Goal: Complete application form: Complete application form

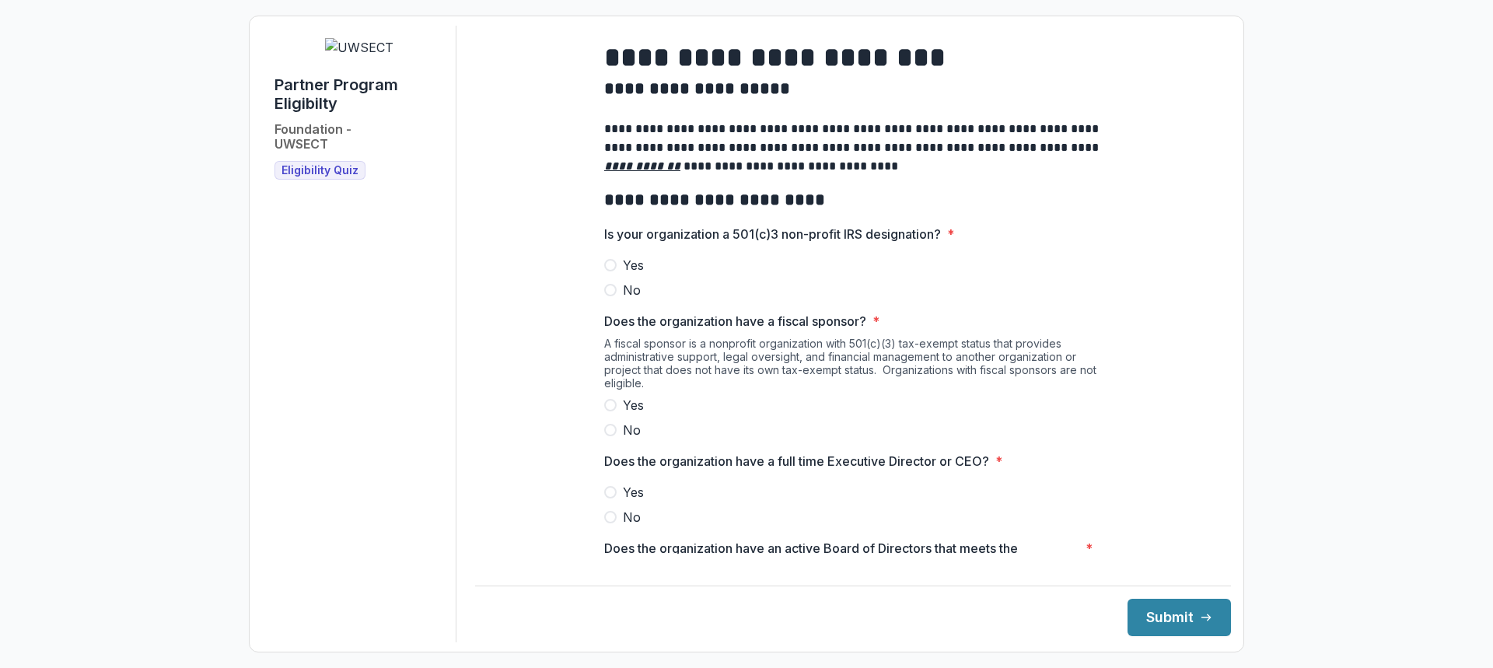
click at [608, 271] on span at bounding box center [610, 265] width 12 height 12
click at [607, 436] on span at bounding box center [610, 430] width 12 height 12
click at [613, 499] on label "Yes" at bounding box center [853, 492] width 498 height 19
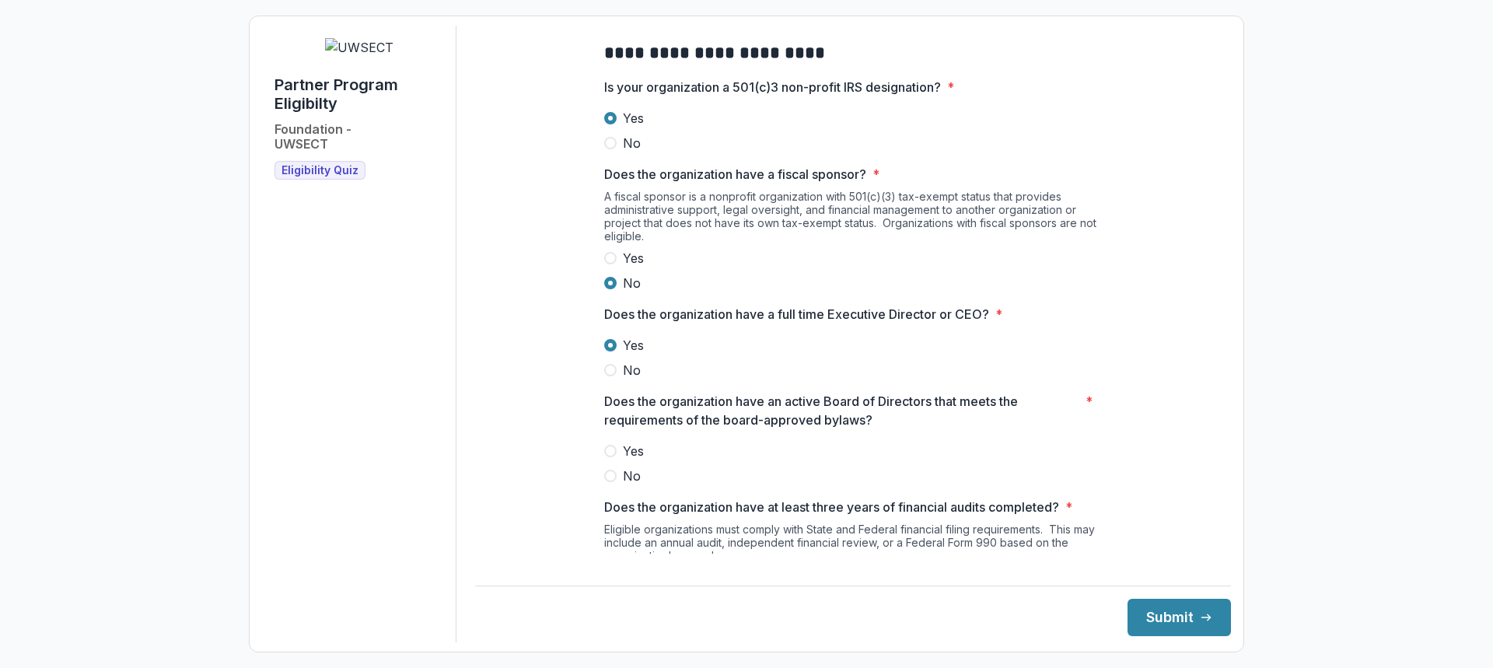
scroll to position [233, 0]
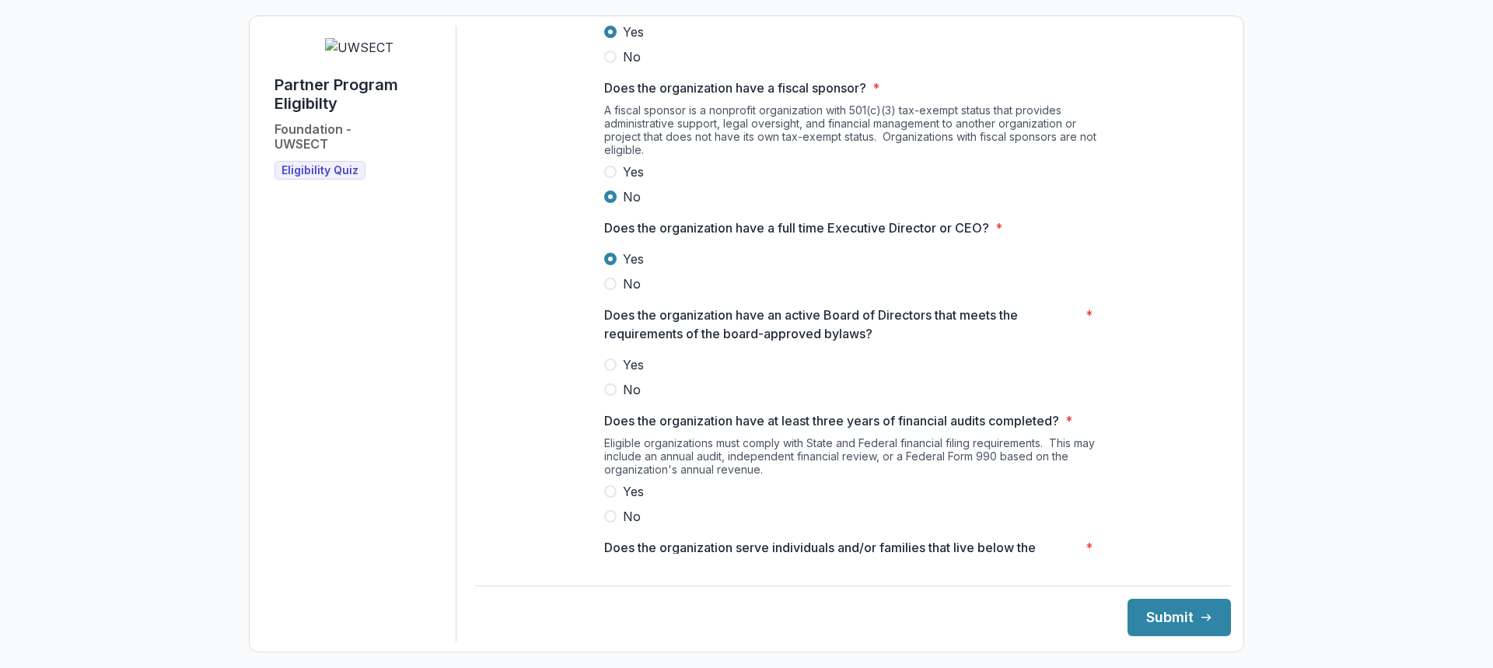
click at [610, 371] on span at bounding box center [610, 364] width 12 height 12
click at [606, 497] on label "Yes" at bounding box center [853, 491] width 498 height 19
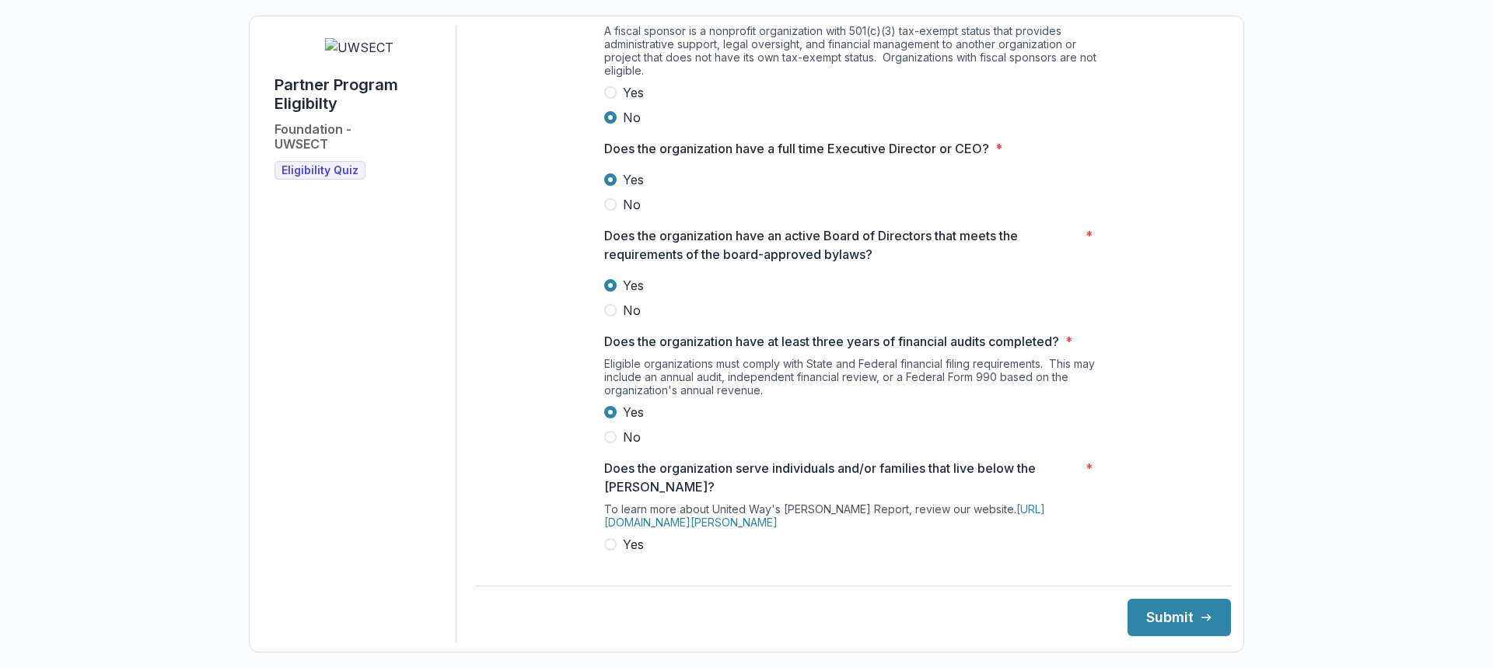
scroll to position [467, 0]
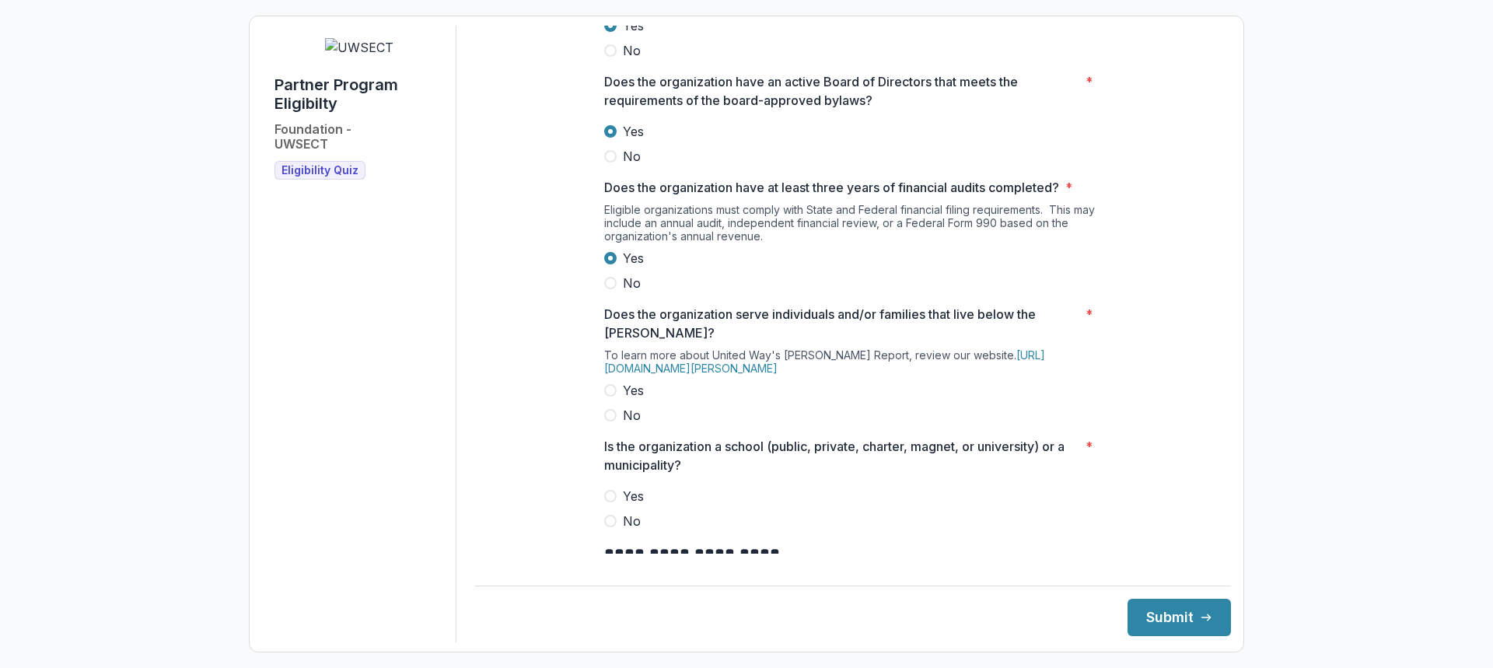
click at [604, 397] on span at bounding box center [610, 390] width 12 height 12
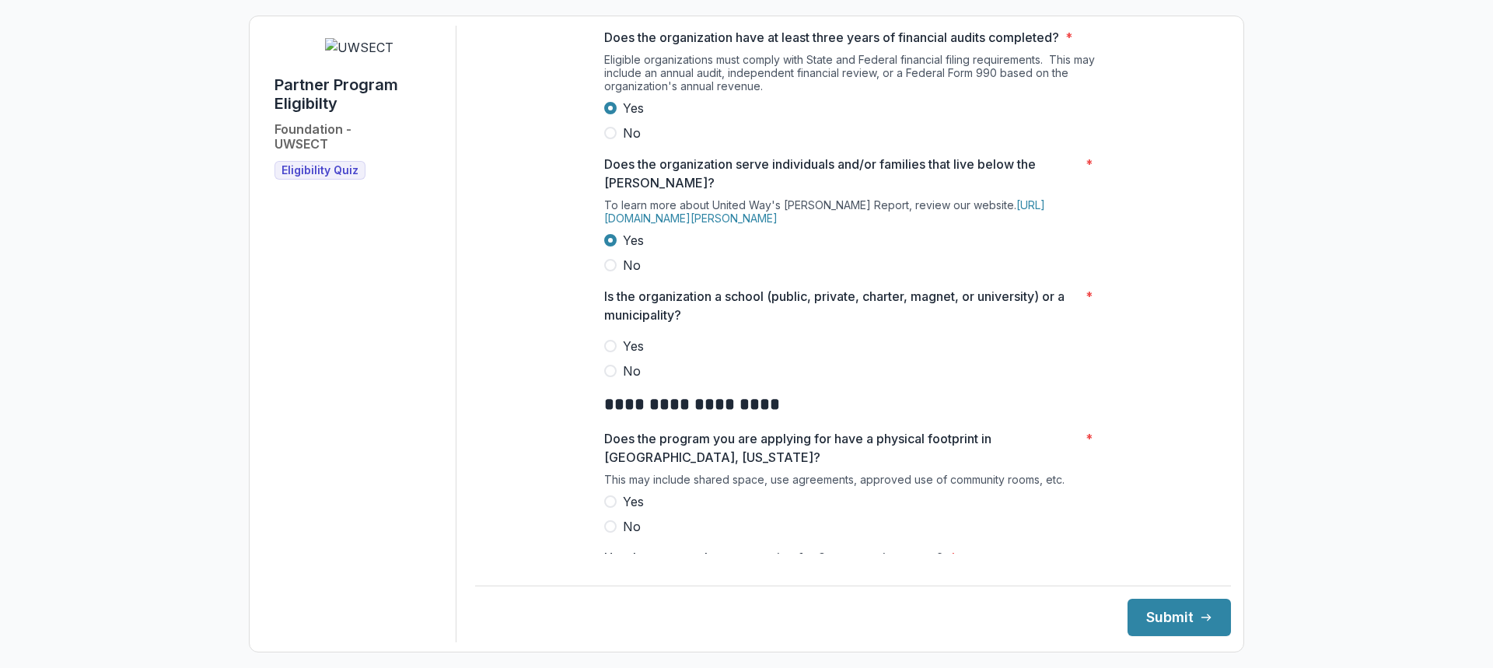
scroll to position [622, 0]
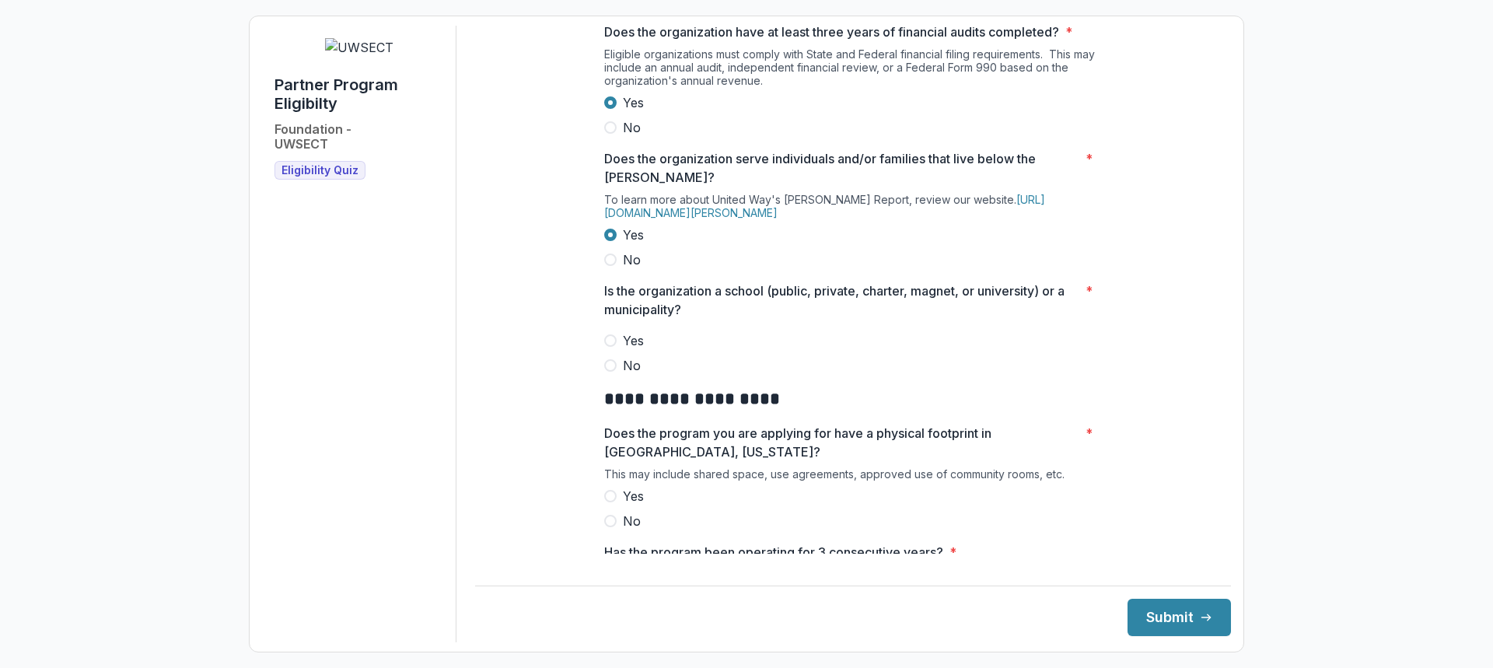
click at [613, 372] on span at bounding box center [610, 365] width 12 height 12
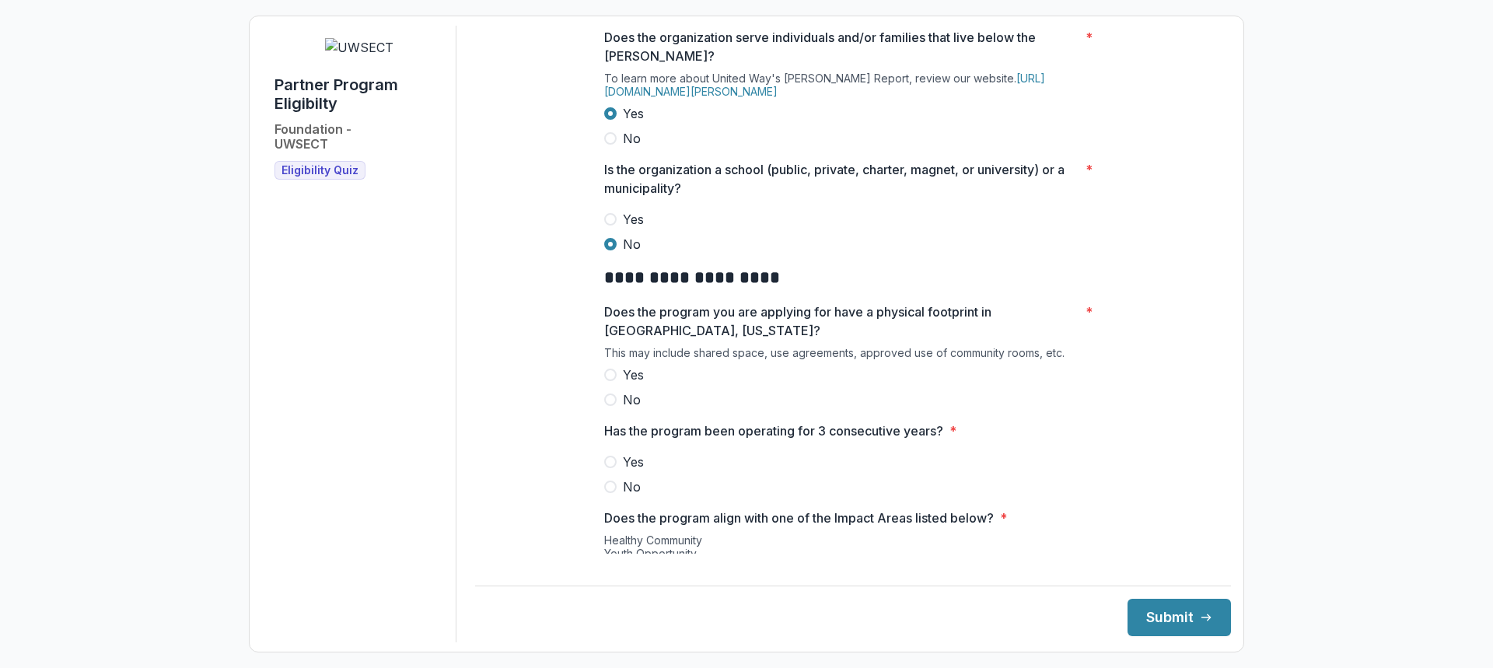
scroll to position [778, 0]
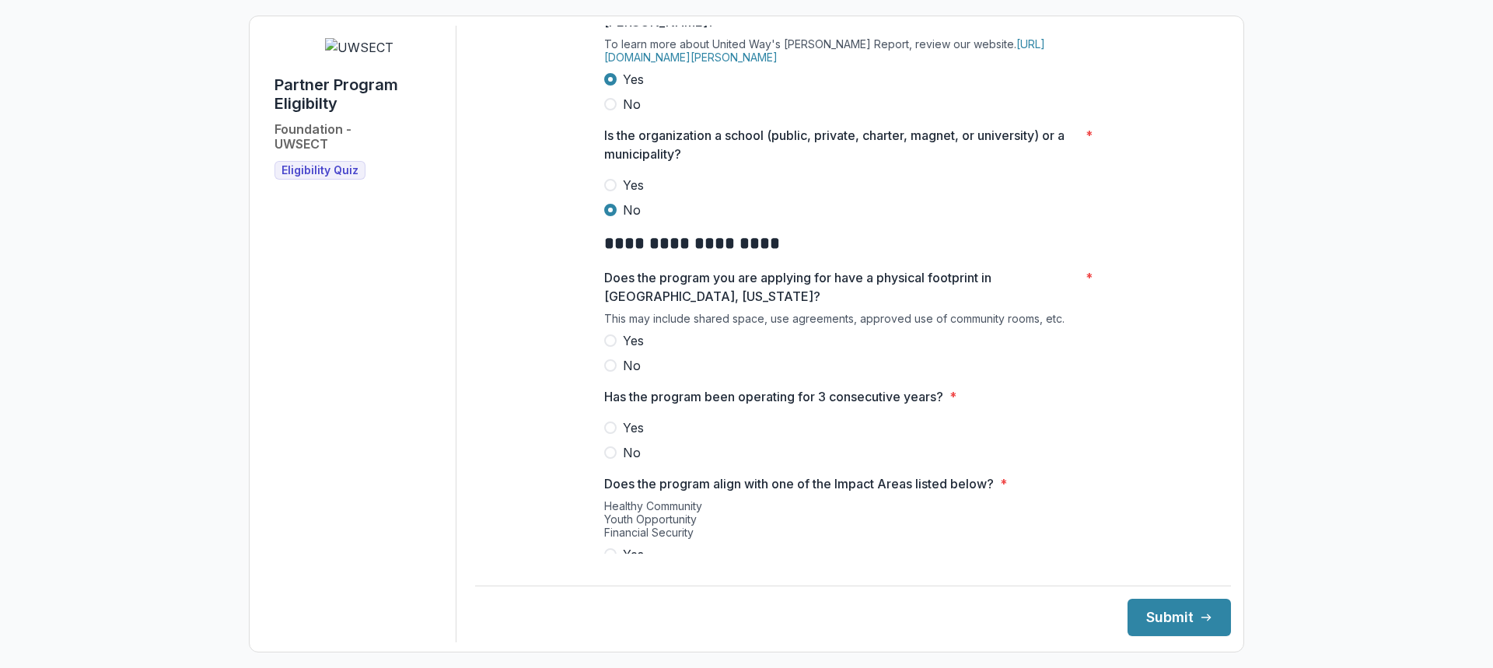
click at [604, 347] on label "Yes" at bounding box center [853, 340] width 498 height 19
click at [604, 435] on label "Yes" at bounding box center [853, 427] width 498 height 19
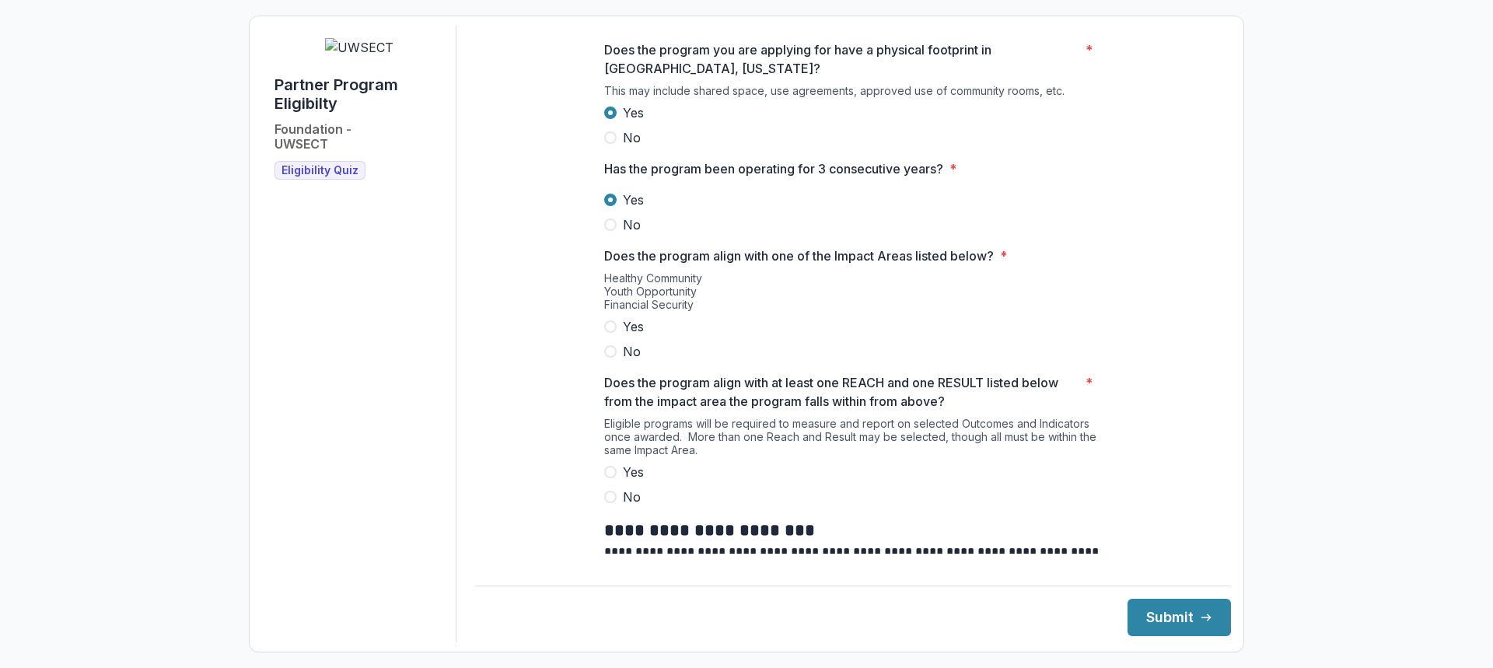
scroll to position [1011, 0]
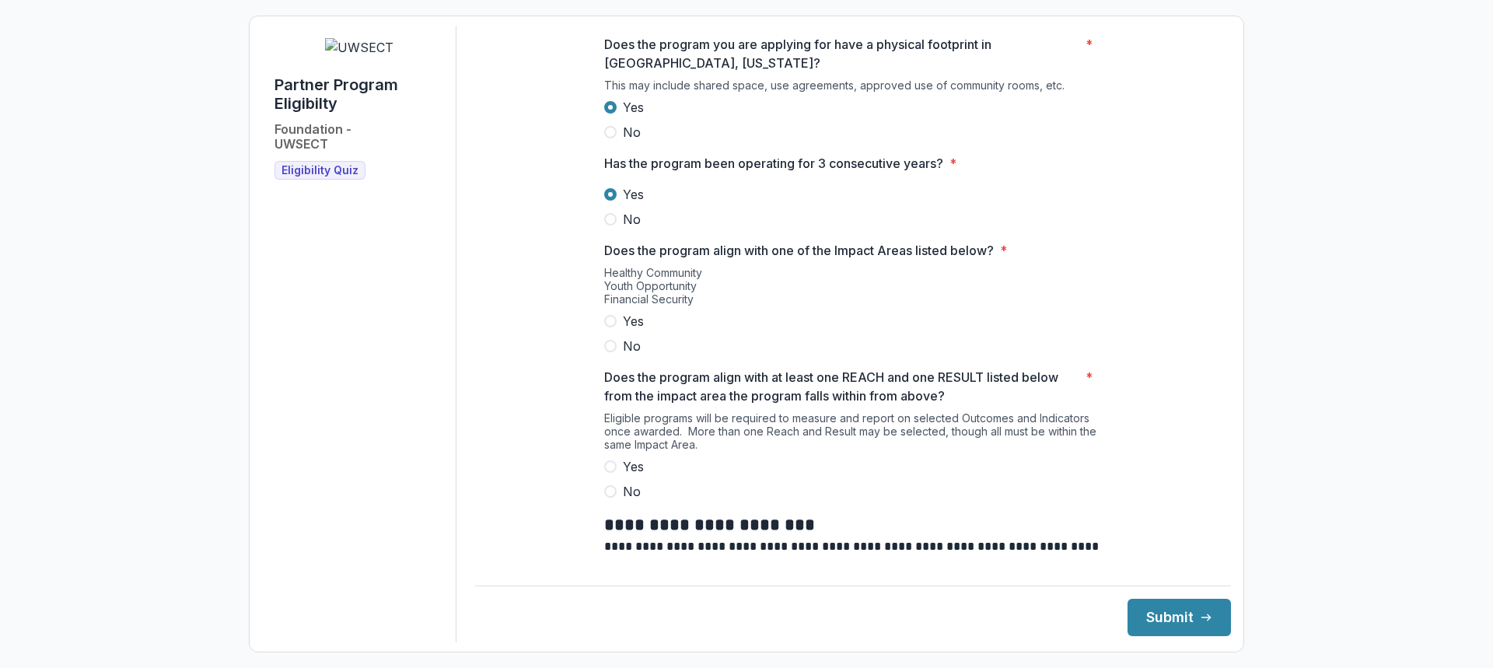
click at [604, 327] on span at bounding box center [610, 321] width 12 height 12
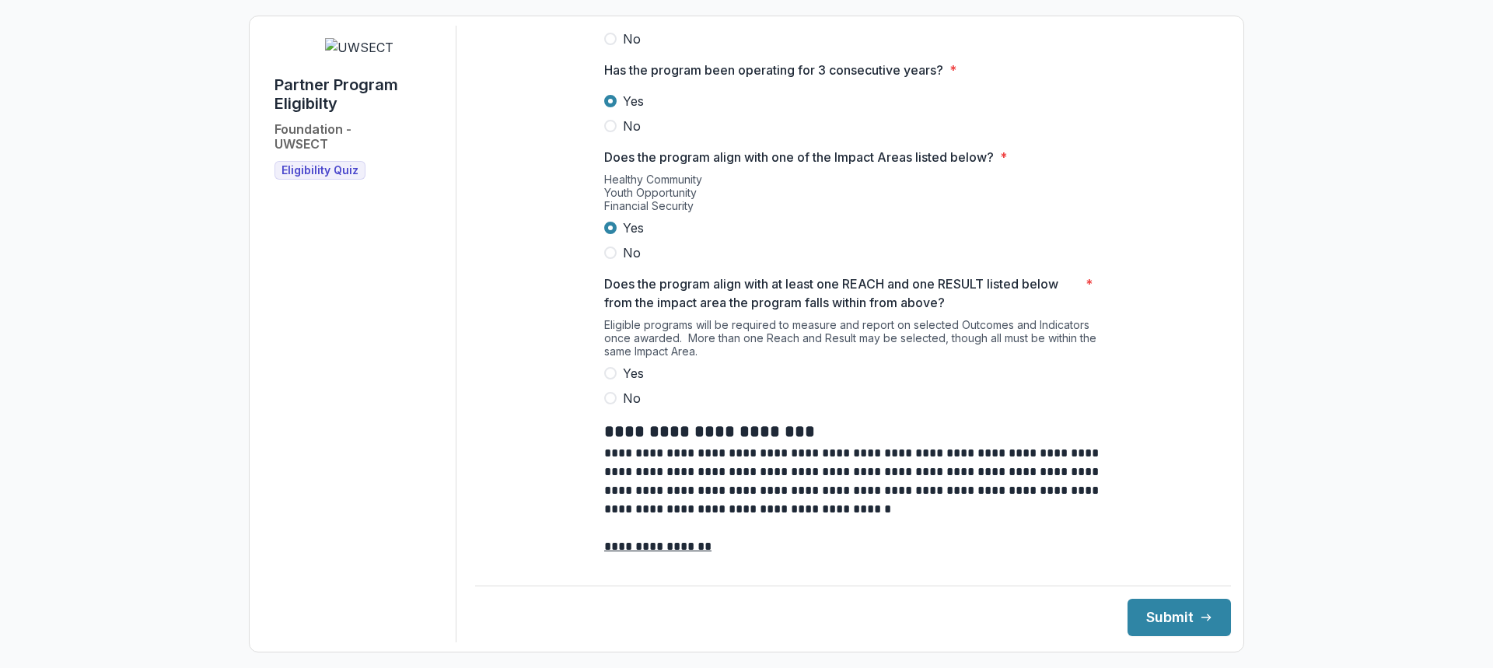
scroll to position [1166, 0]
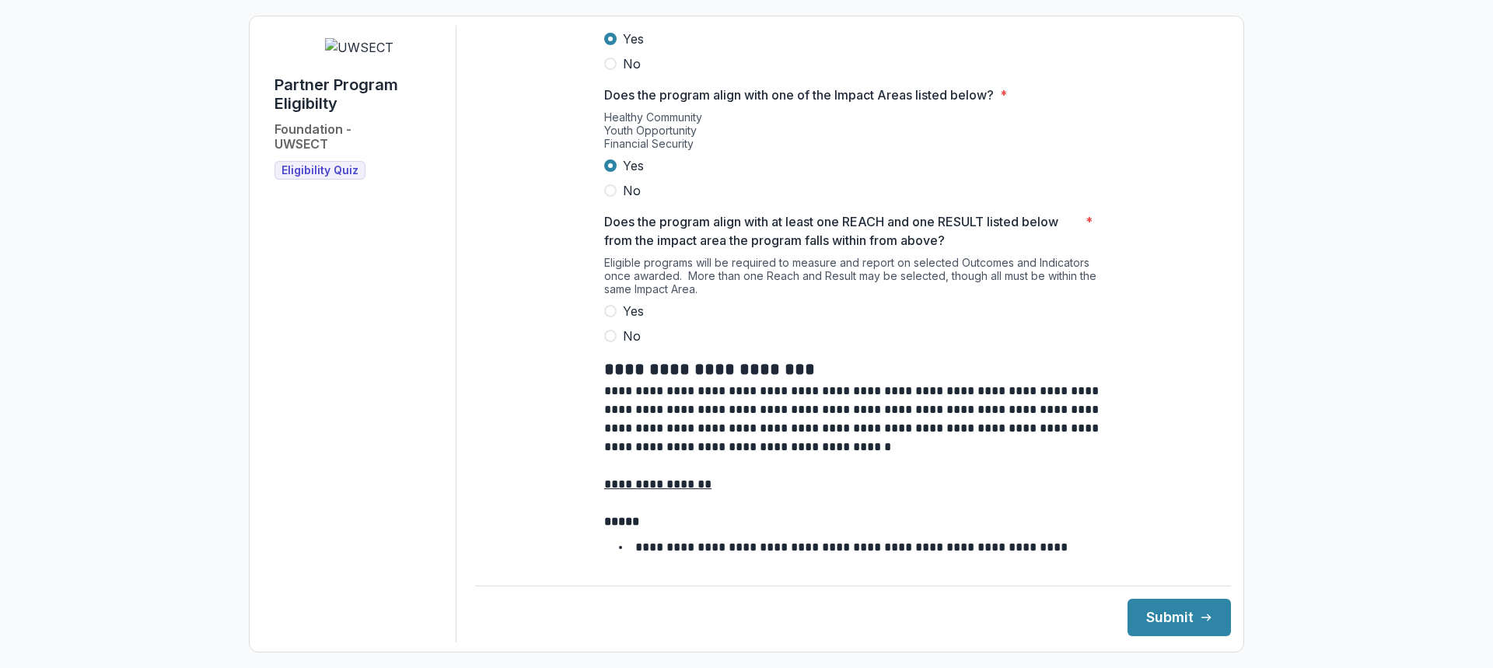
click at [607, 317] on span at bounding box center [610, 311] width 12 height 12
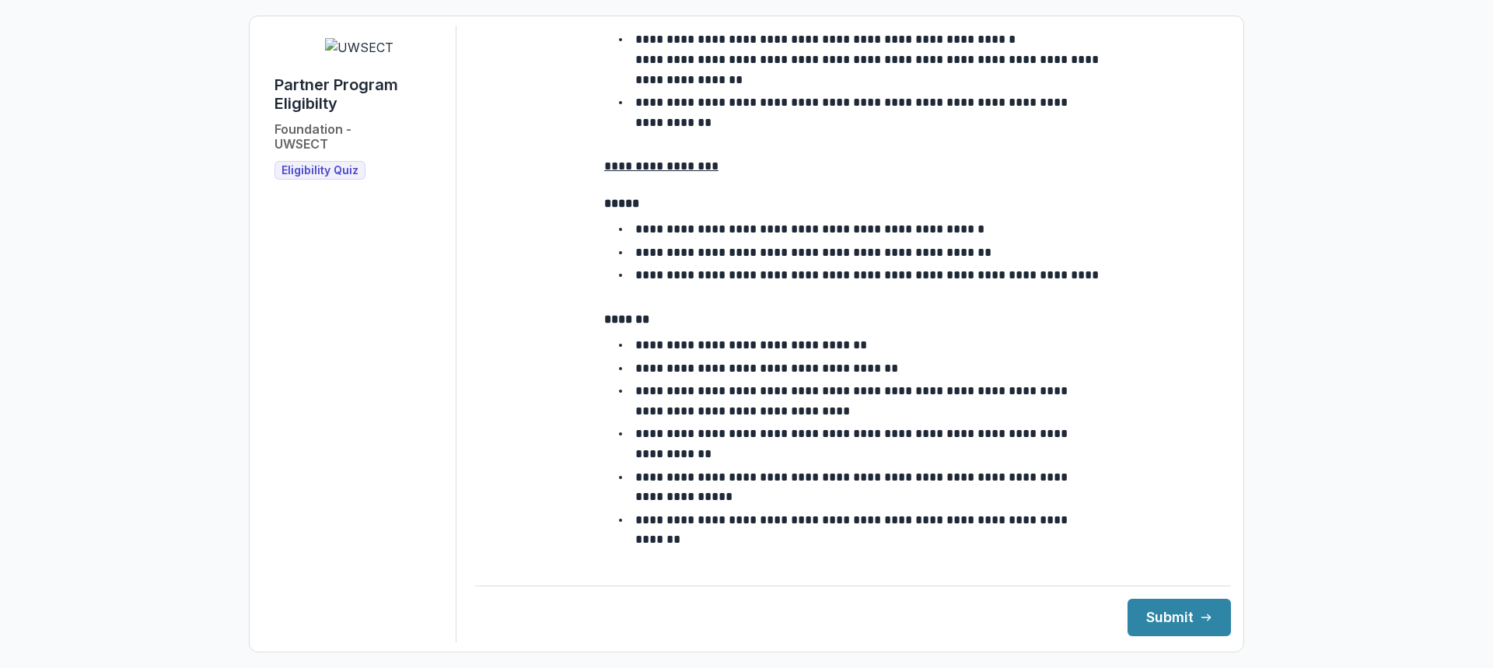
scroll to position [2731, 0]
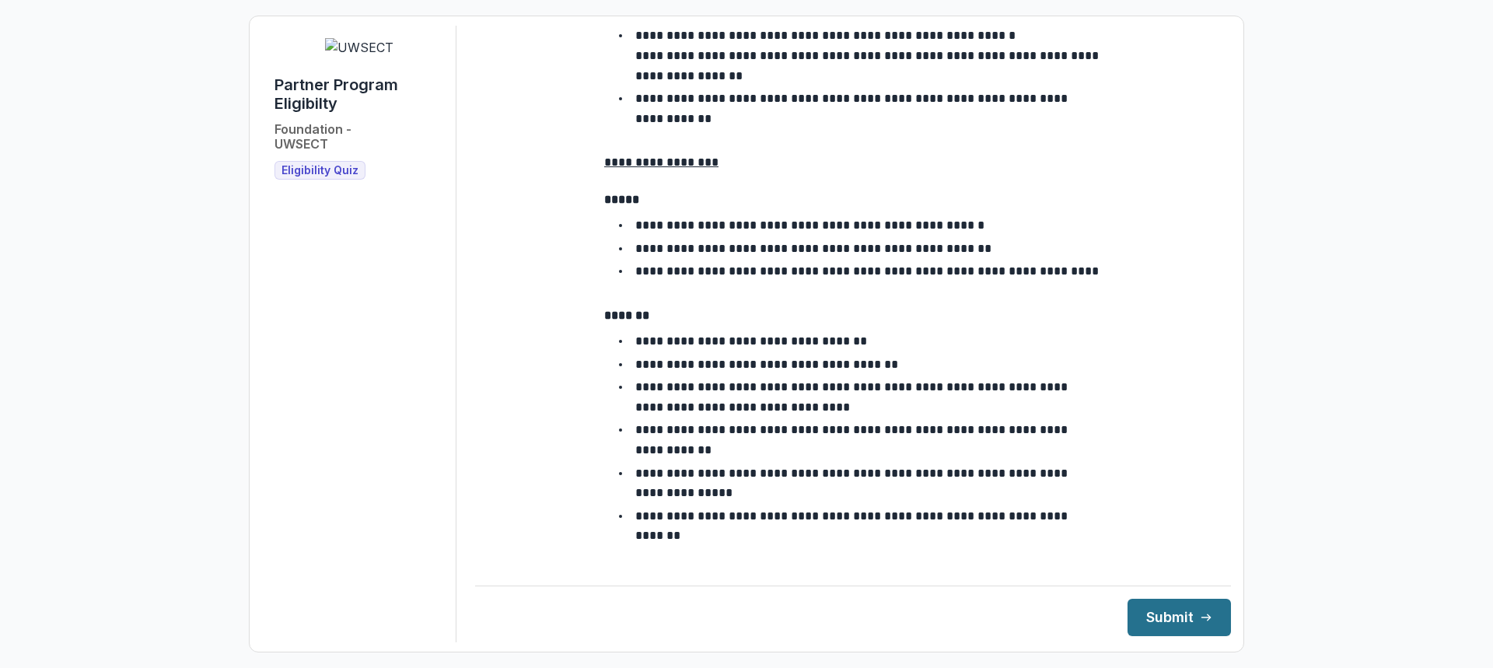
click at [1134, 604] on button "Submit" at bounding box center [1178, 617] width 103 height 37
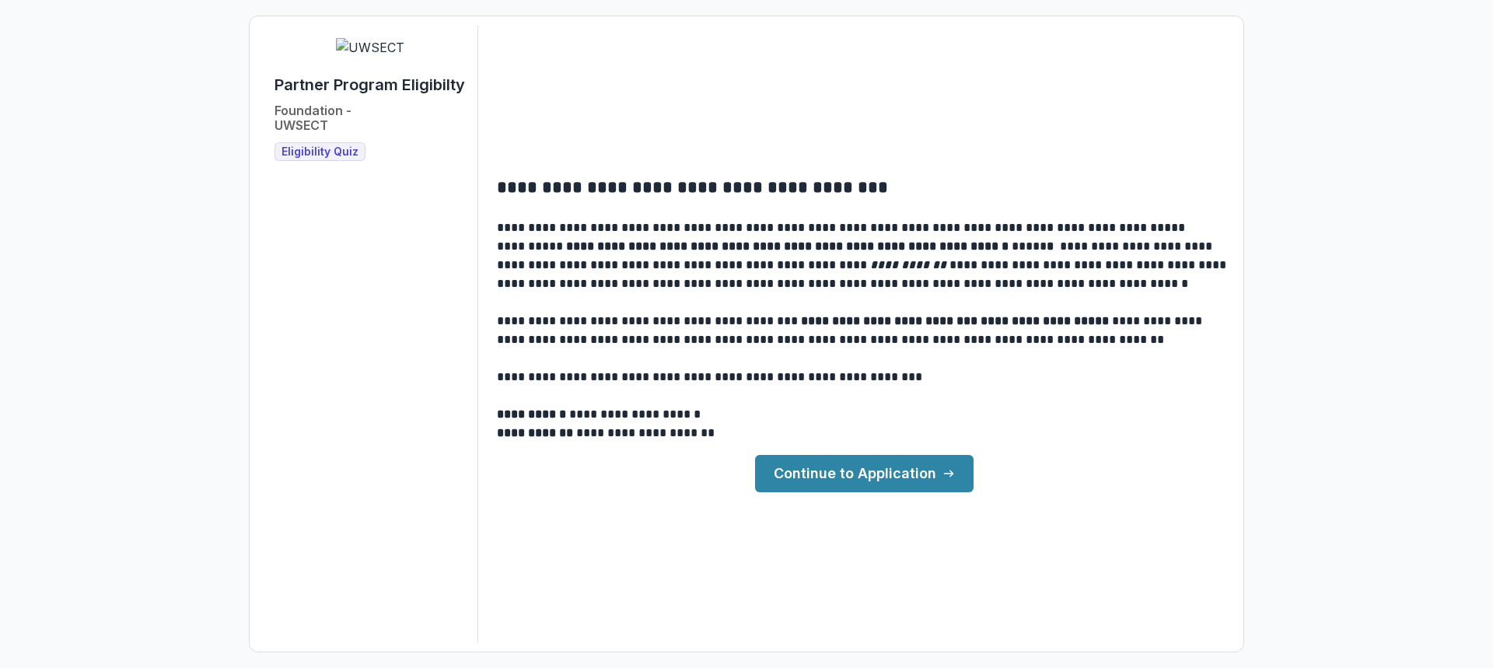
click at [836, 468] on link "Continue to Application" at bounding box center [864, 473] width 218 height 37
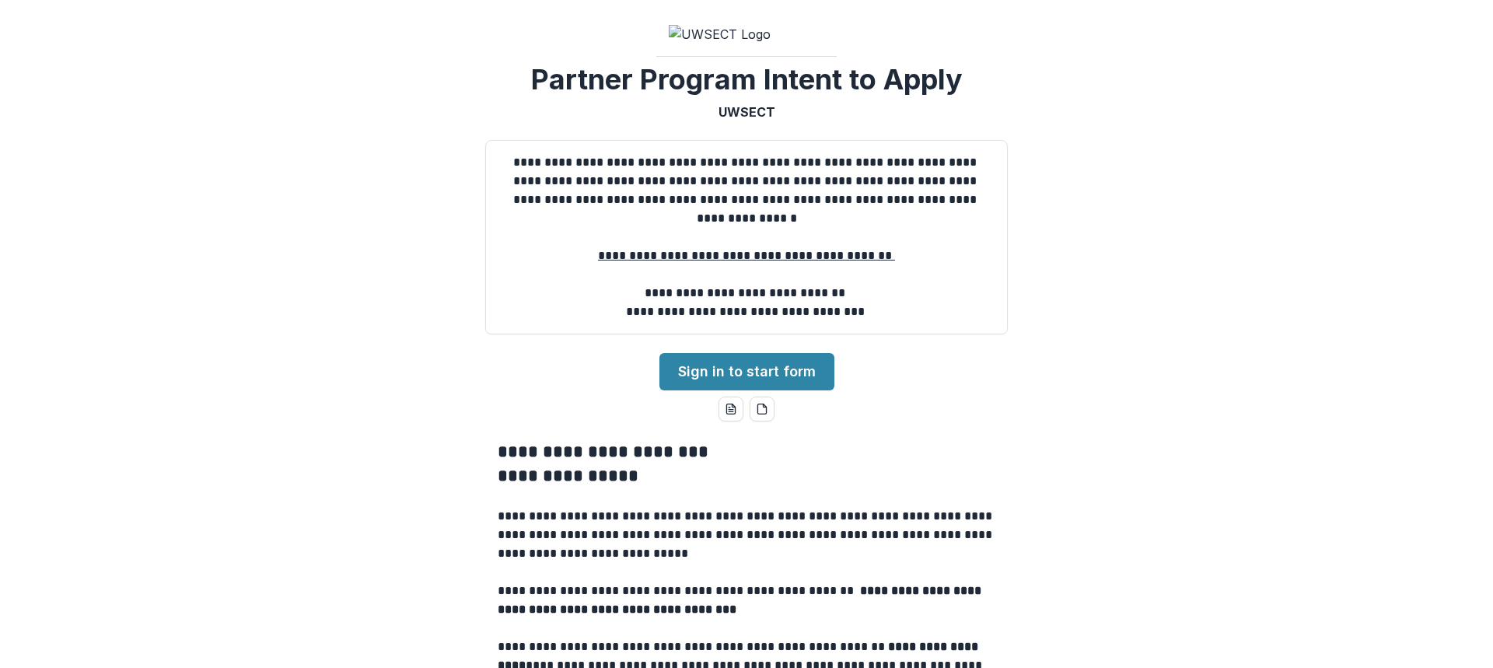
scroll to position [156, 0]
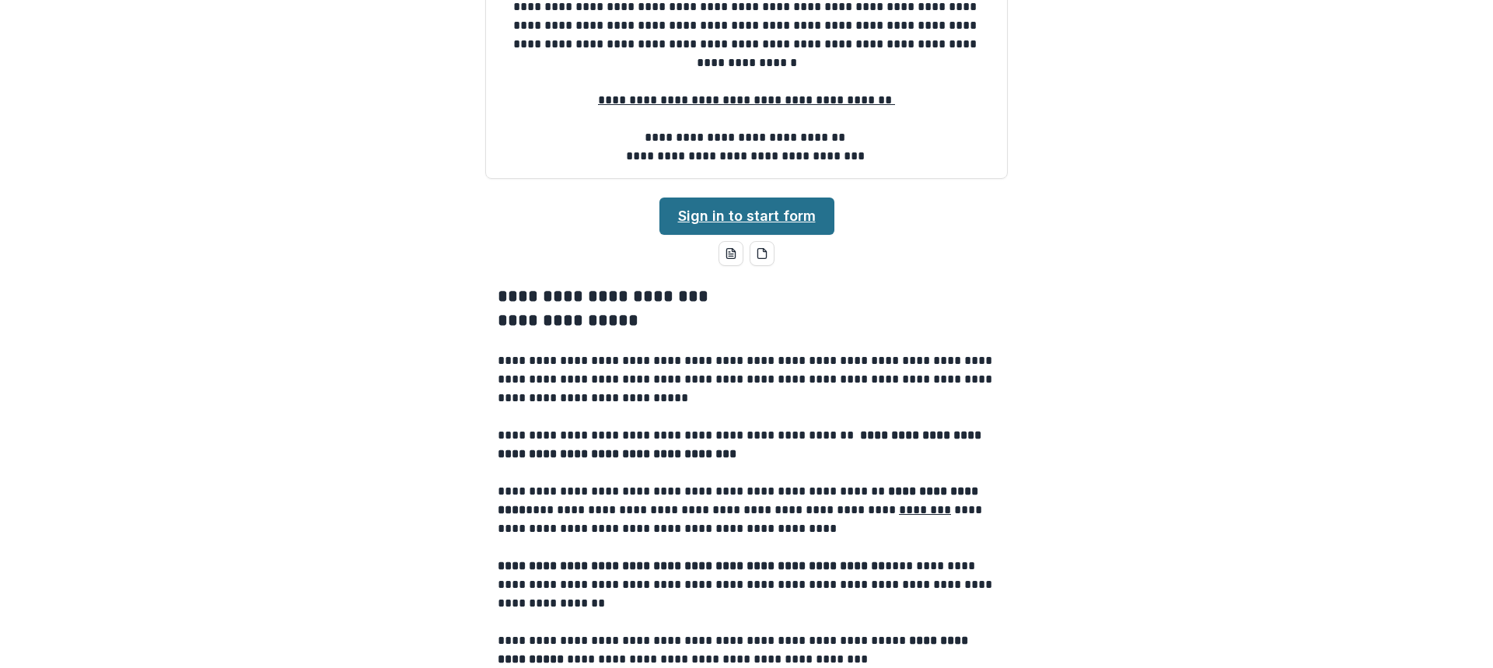
click at [743, 235] on link "Sign in to start form" at bounding box center [746, 215] width 175 height 37
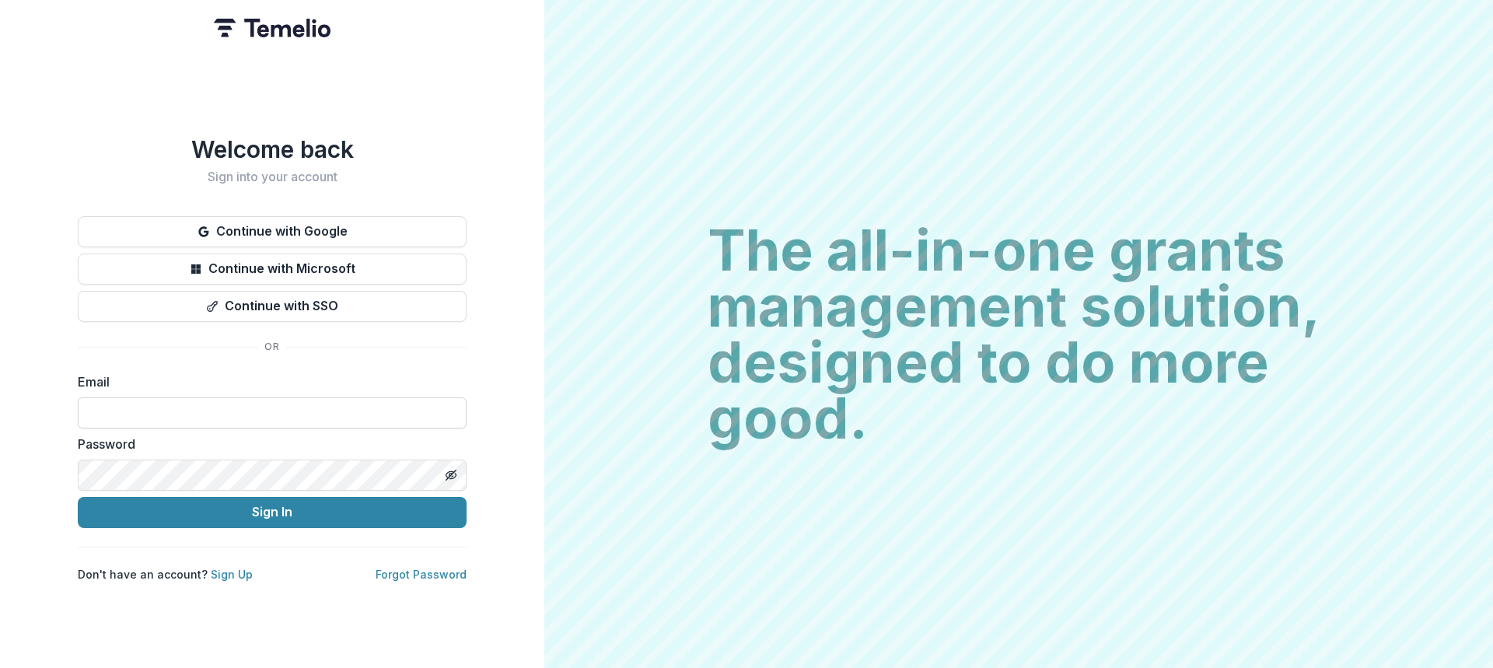
click at [309, 397] on input at bounding box center [272, 412] width 389 height 31
type input "**********"
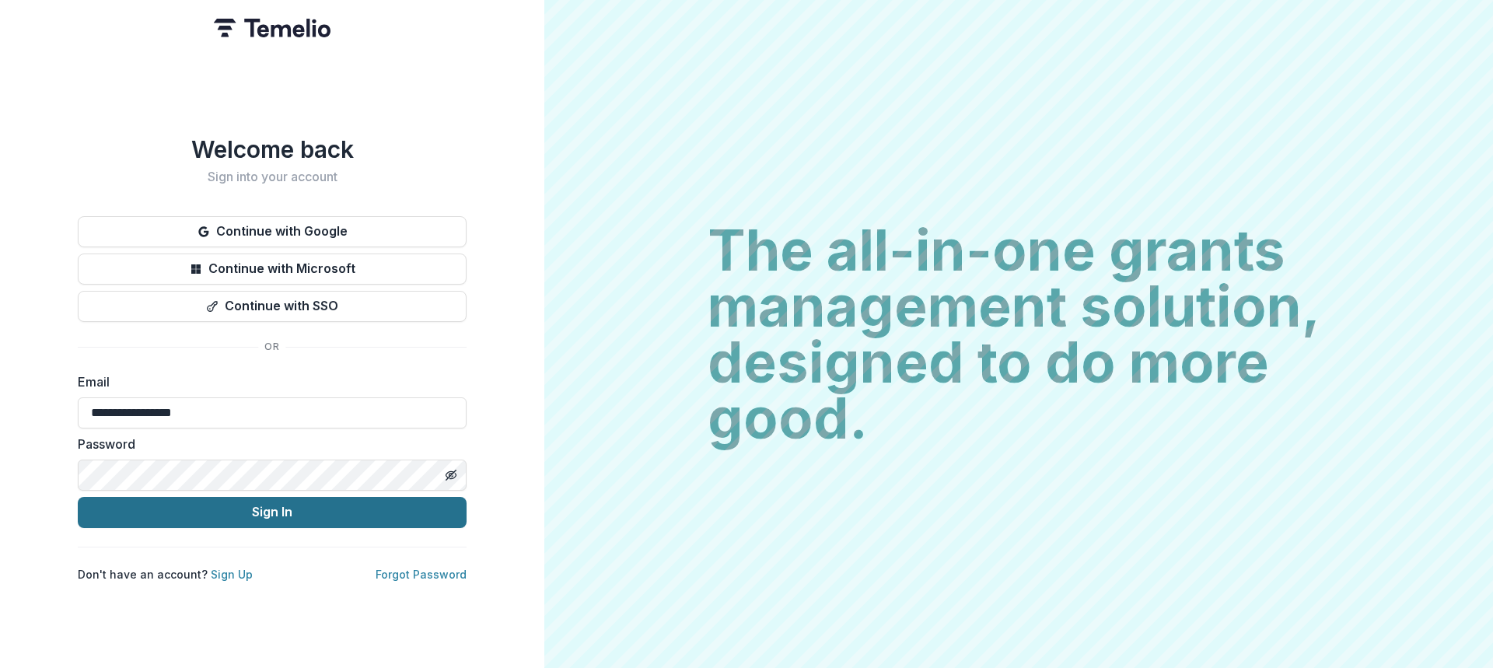
click at [243, 512] on button "Sign In" at bounding box center [272, 512] width 389 height 31
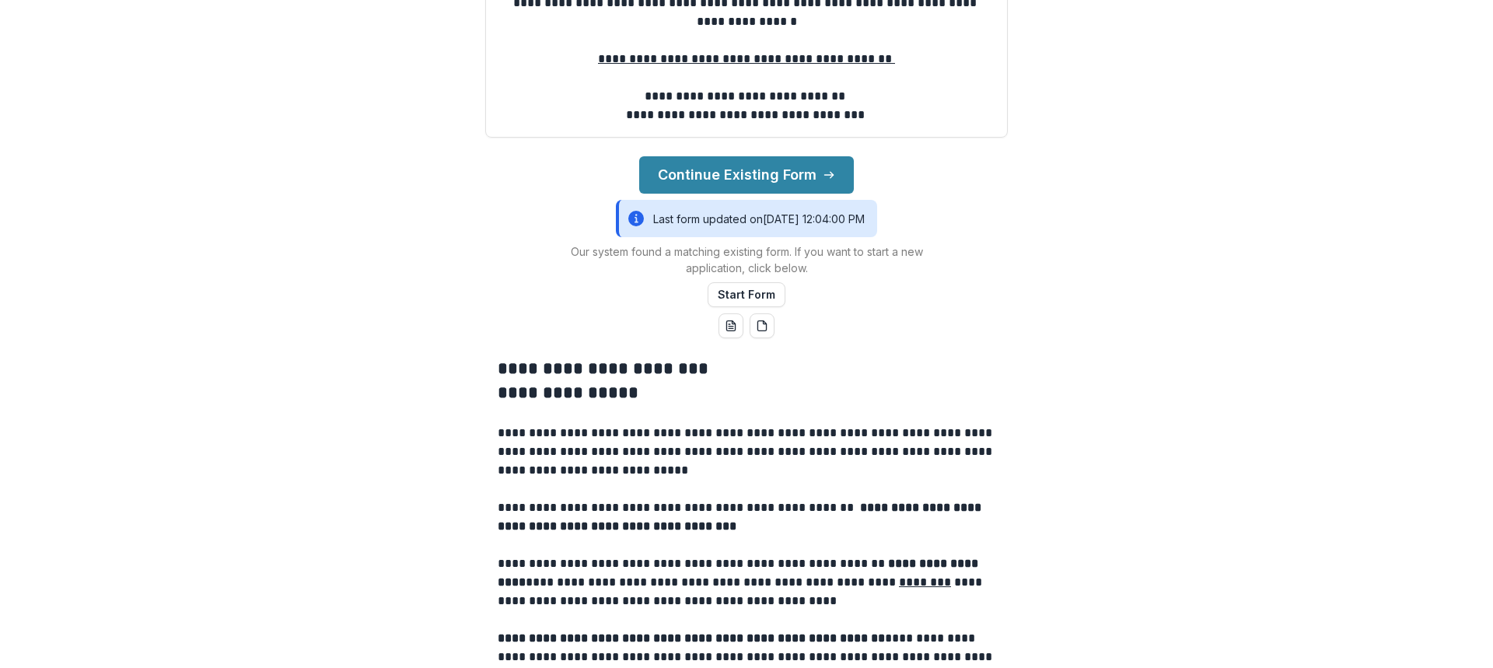
scroll to position [233, 0]
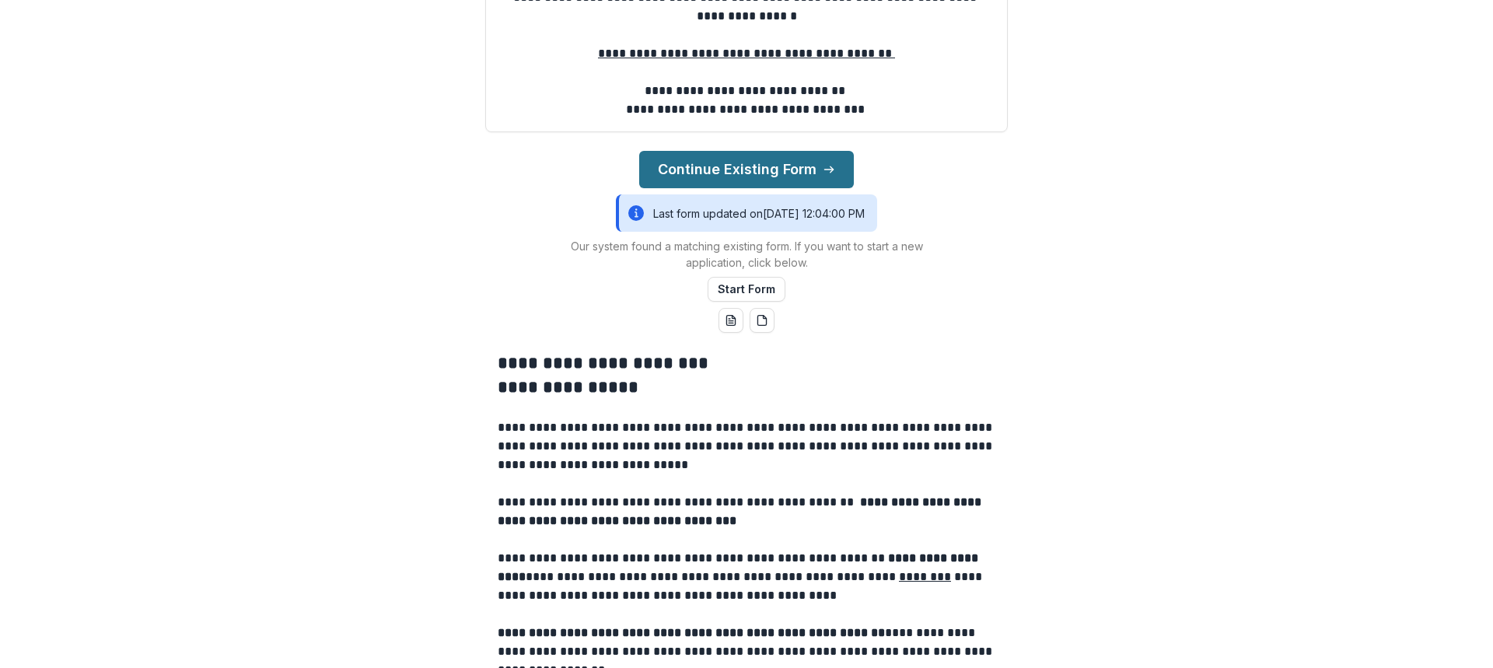
click at [743, 188] on button "Continue Existing Form" at bounding box center [746, 169] width 215 height 37
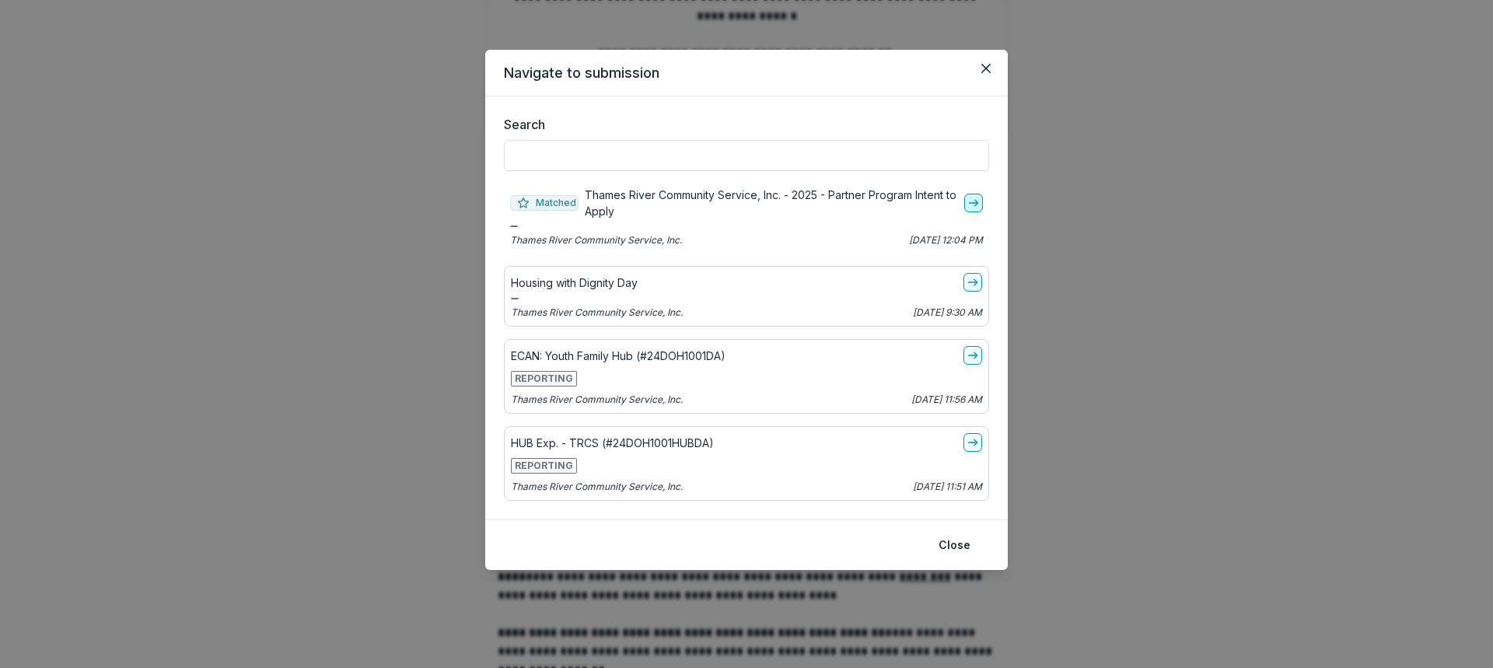
click at [970, 204] on icon "go-to" at bounding box center [973, 203] width 12 height 12
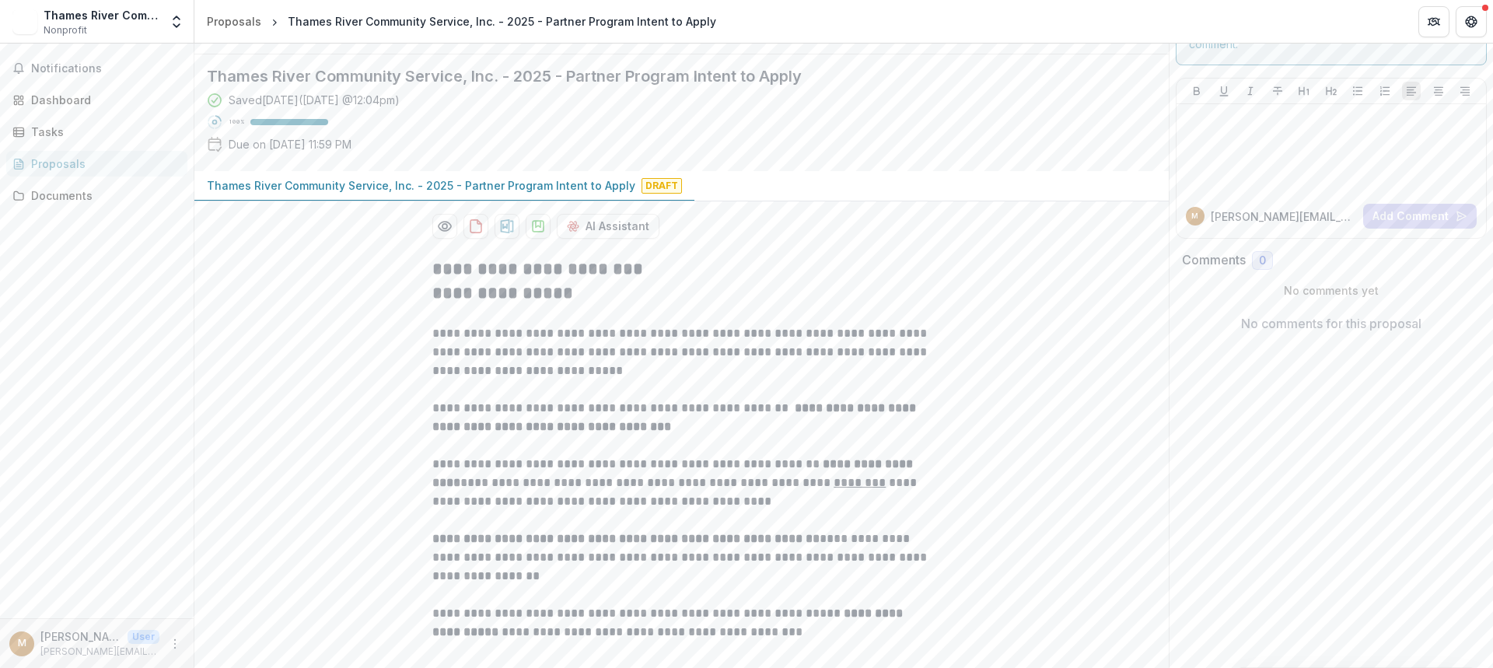
scroll to position [288, 0]
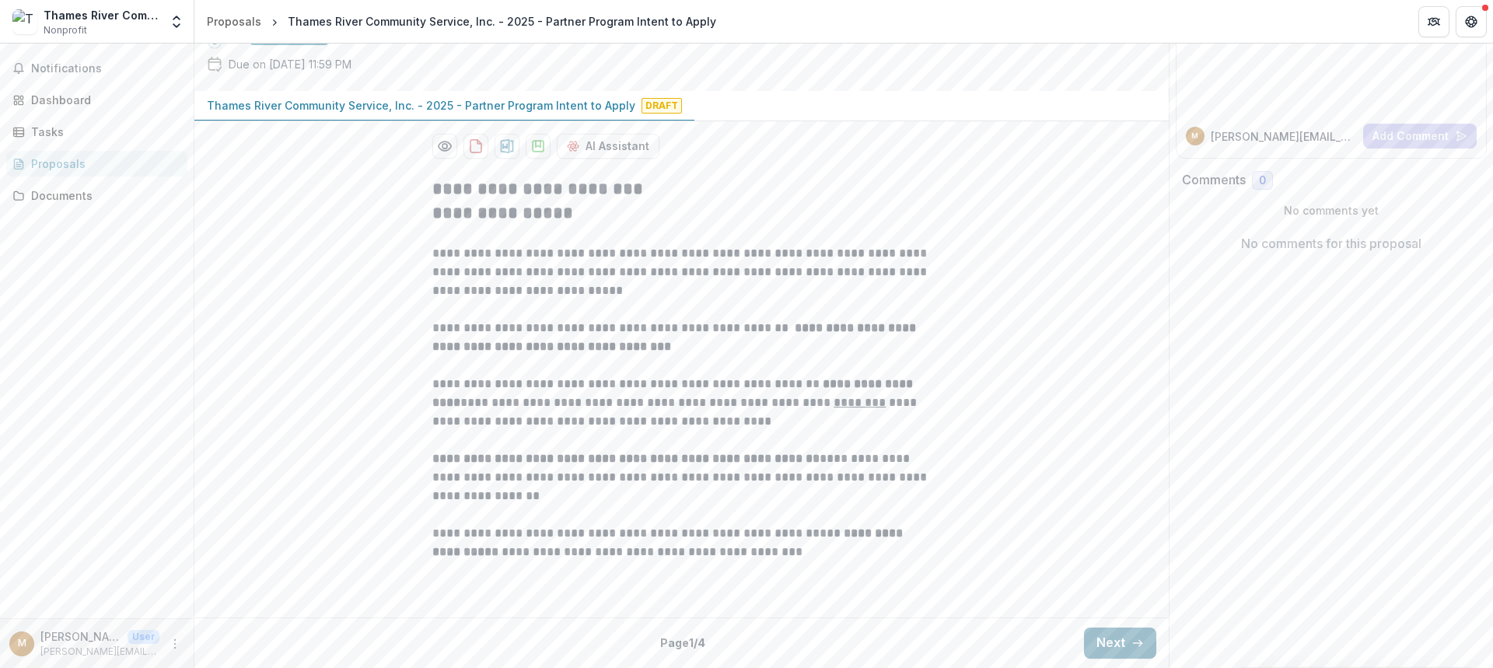
click at [1112, 645] on button "Next" at bounding box center [1120, 642] width 72 height 31
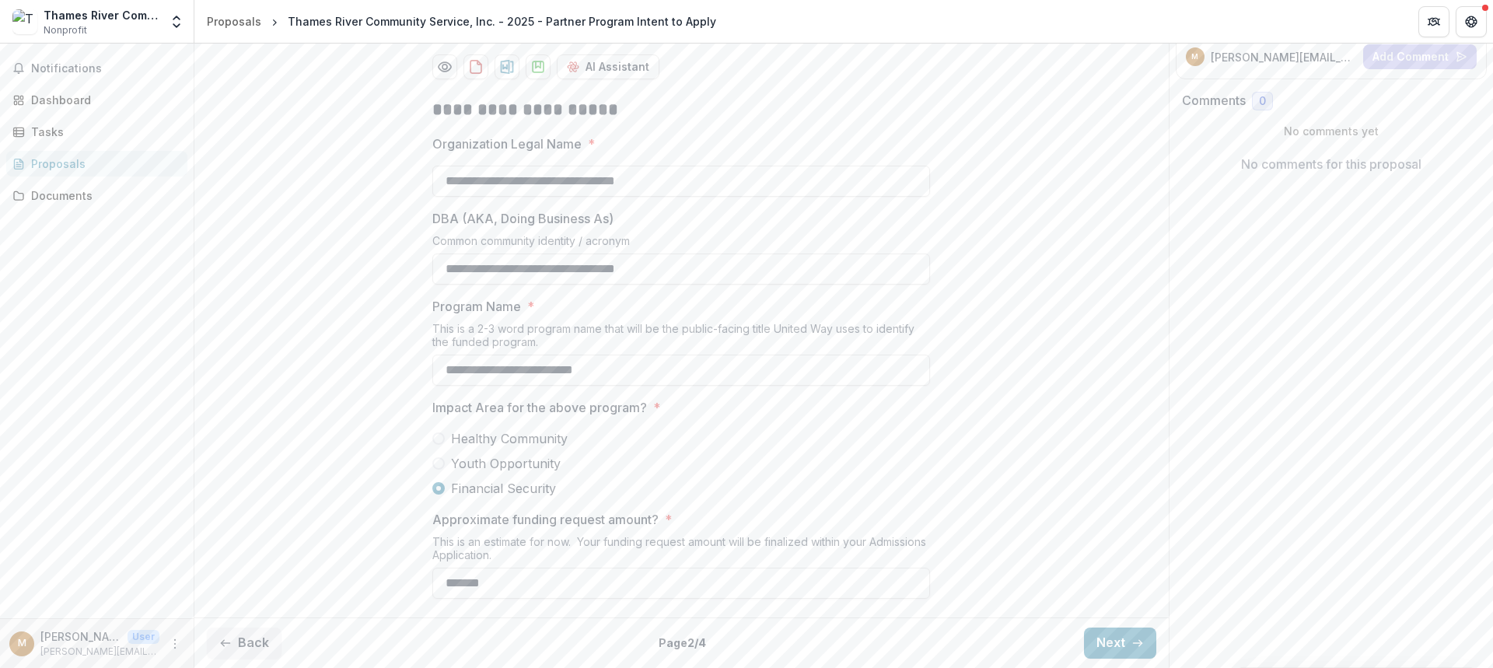
scroll to position [369, 0]
click at [1110, 641] on button "Next" at bounding box center [1120, 642] width 72 height 31
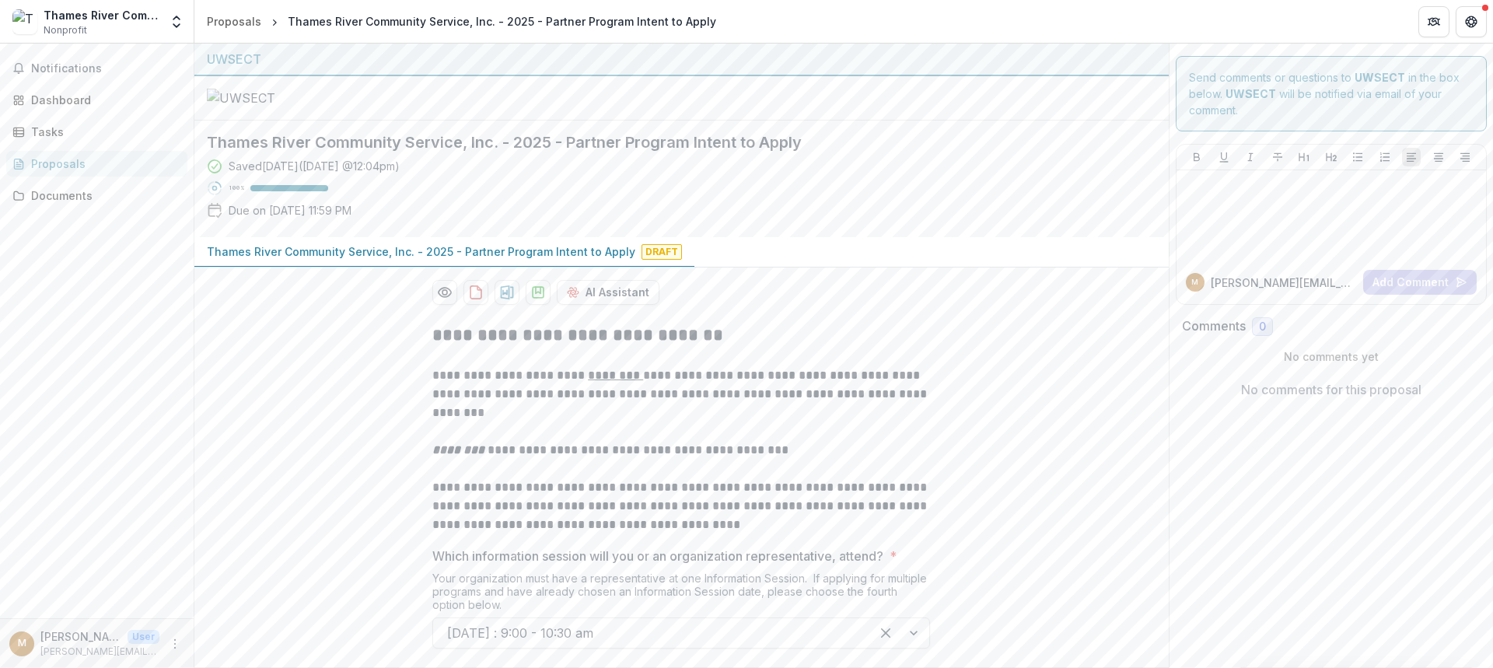
scroll to position [193, 0]
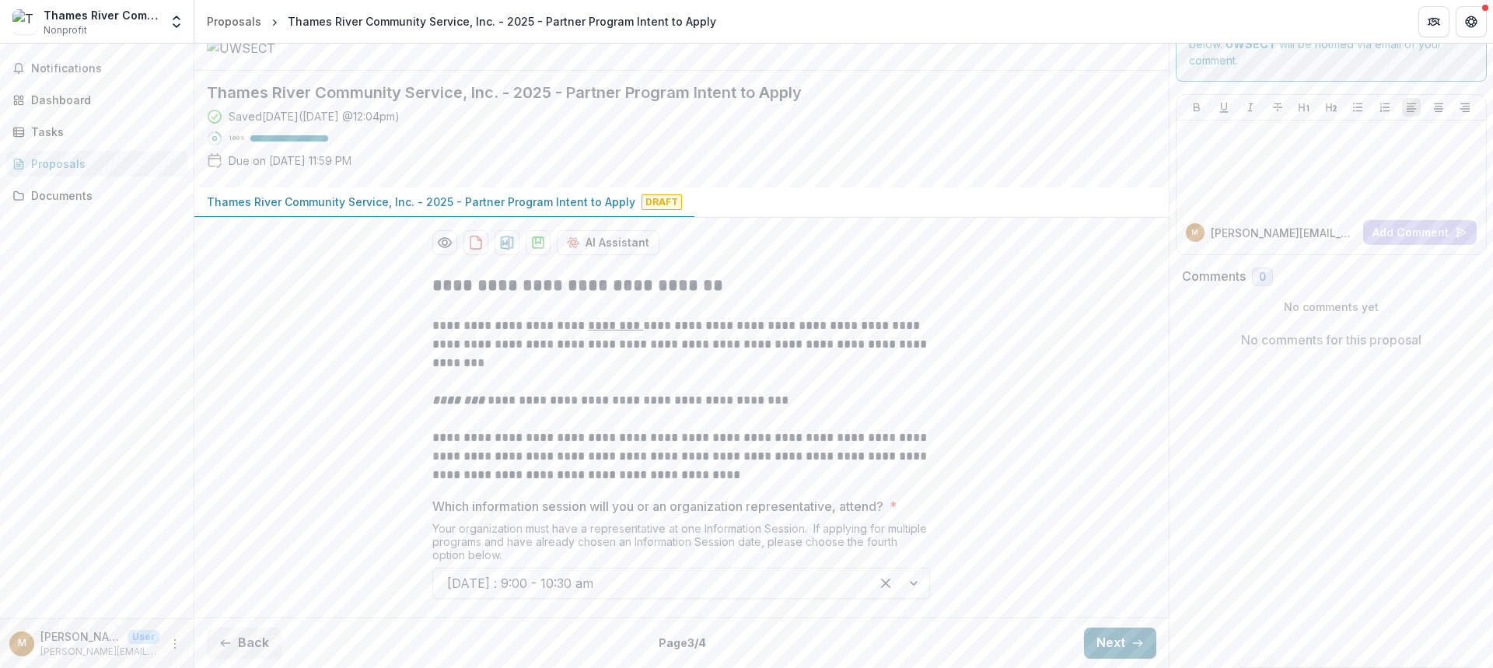
click at [1114, 648] on button "Next" at bounding box center [1120, 642] width 72 height 31
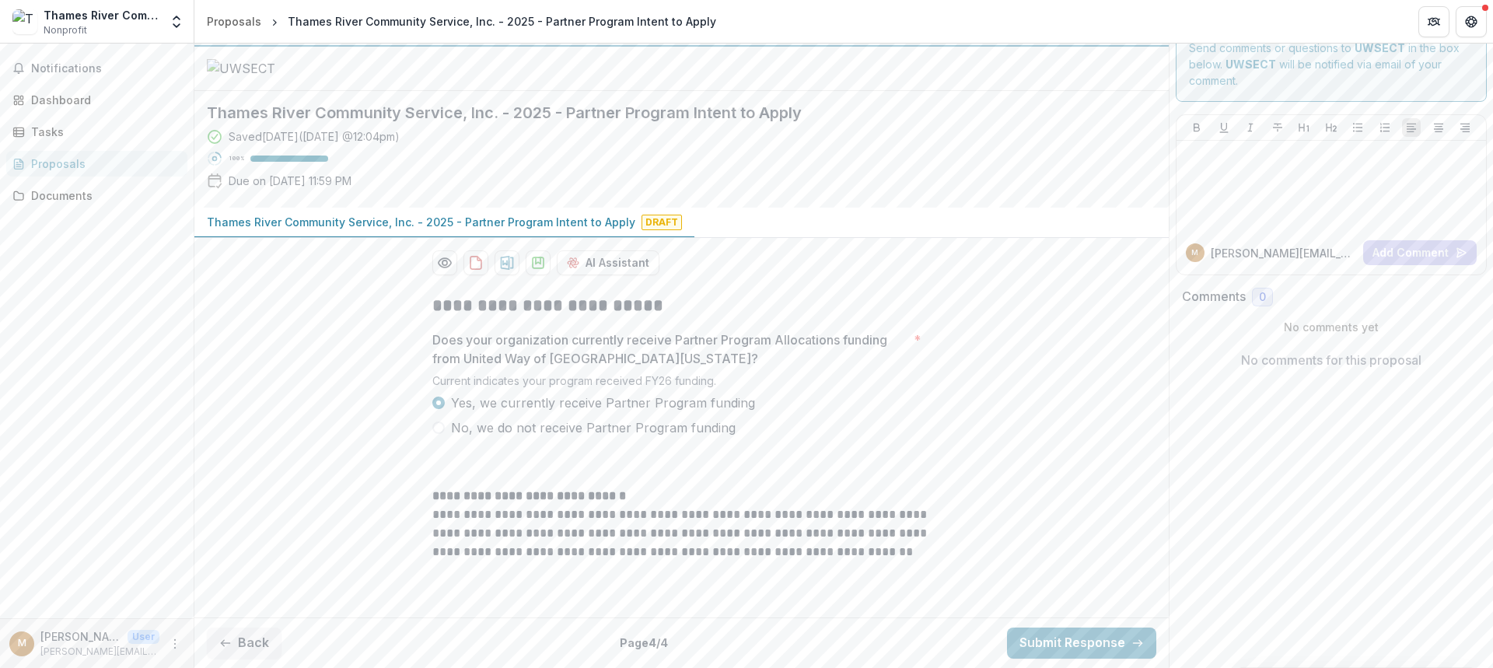
scroll to position [173, 0]
click at [250, 643] on button "Back" at bounding box center [244, 642] width 75 height 31
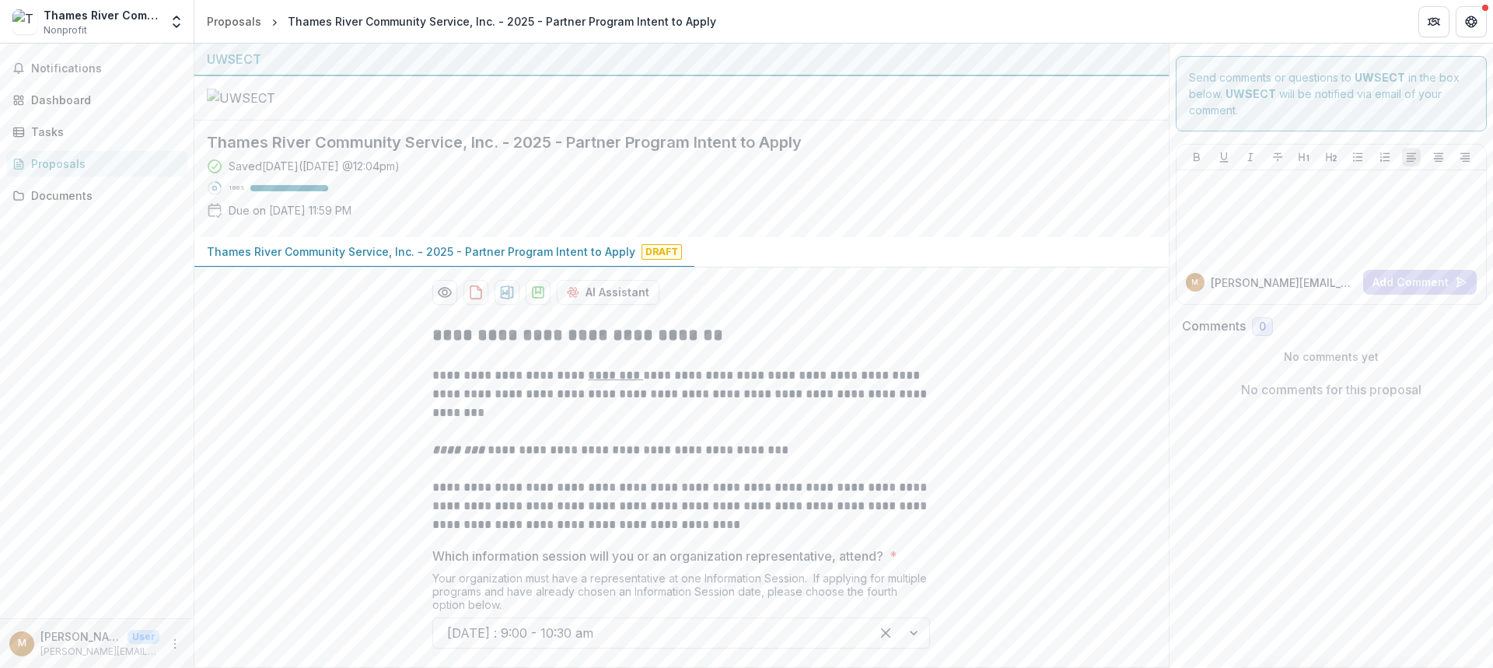
click at [250, 643] on div "**********" at bounding box center [681, 486] width 974 height 350
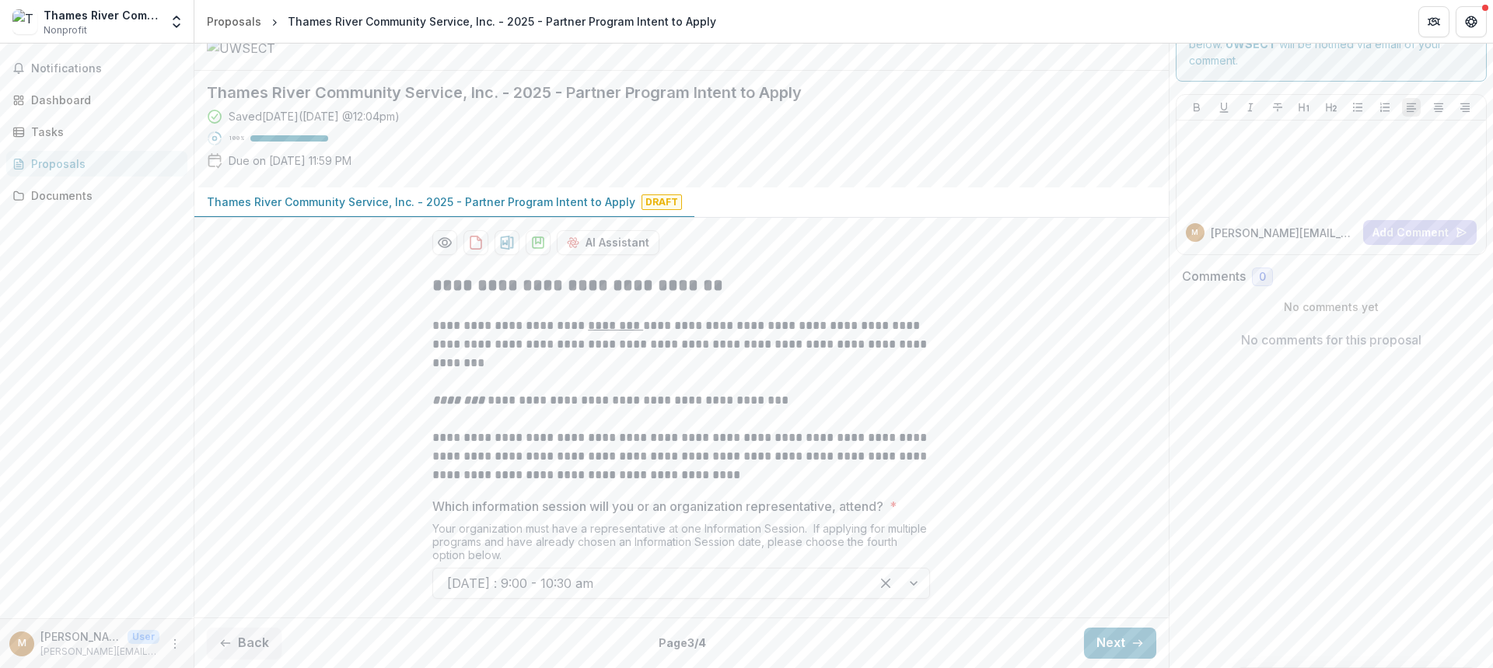
scroll to position [193, 0]
click at [253, 646] on button "Back" at bounding box center [244, 642] width 75 height 31
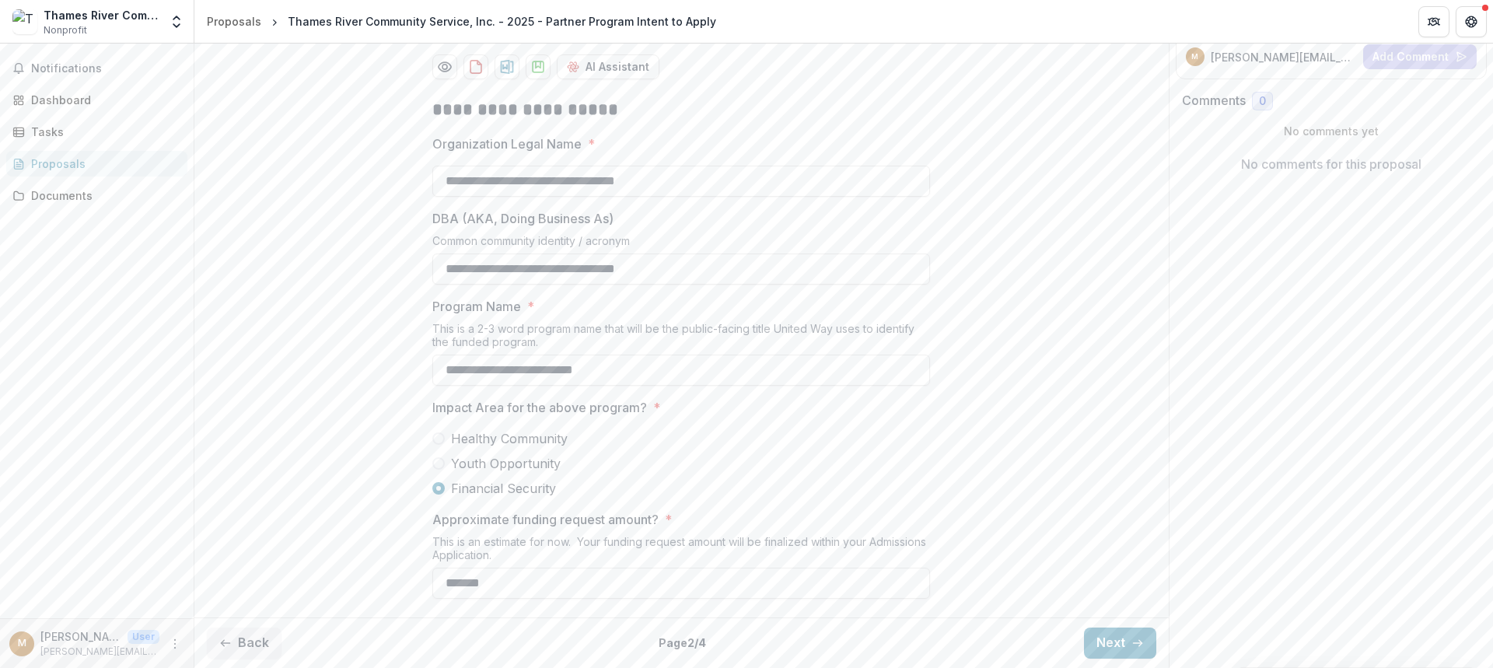
scroll to position [369, 0]
click at [246, 643] on button "Back" at bounding box center [244, 642] width 75 height 31
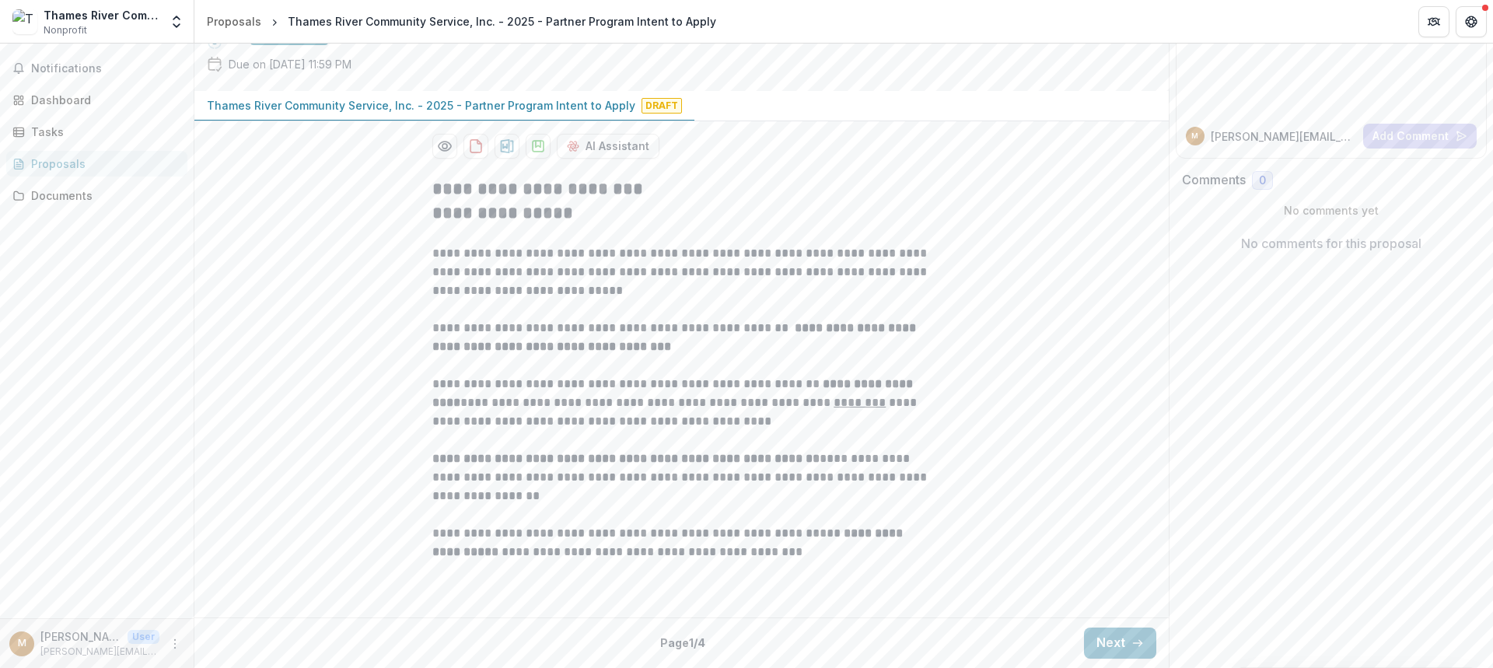
scroll to position [0, 0]
